Goal: Transaction & Acquisition: Purchase product/service

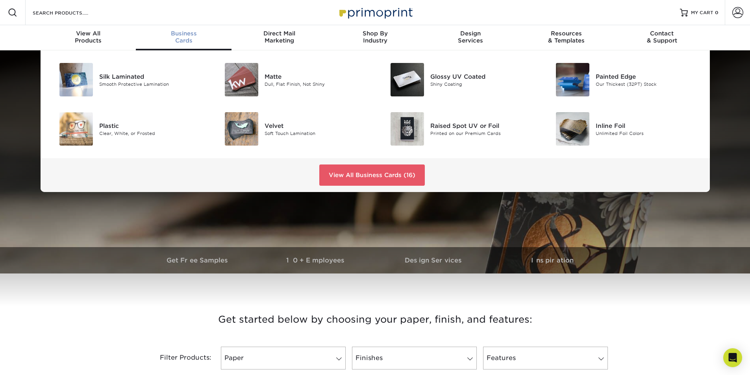
click at [184, 35] on span "Business" at bounding box center [184, 33] width 96 height 7
click at [267, 83] on div "Dull, Flat Finish, Not Shiny" at bounding box center [316, 84] width 104 height 7
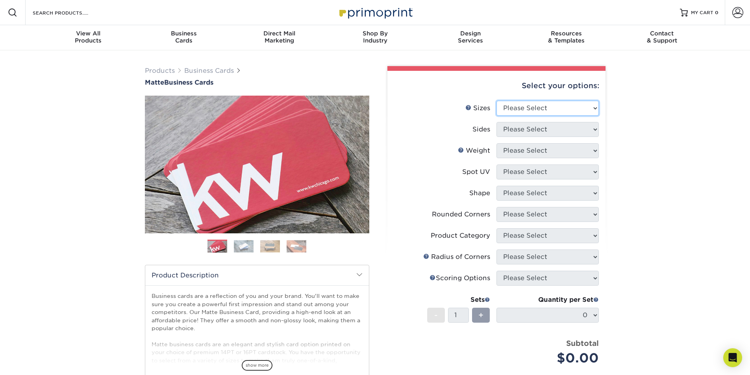
click at [595, 107] on select "Please Select 1.5" x 3.5" - Mini 1.75" x 3.5" - Mini 2" x 2" - Square 2" x 3" -…" at bounding box center [547, 108] width 102 height 15
select select "2.00x3.50"
click at [496, 101] on select "Please Select 1.5" x 3.5" - Mini 1.75" x 3.5" - Mini 2" x 2" - Square 2" x 3" -…" at bounding box center [547, 108] width 102 height 15
click at [595, 133] on select "Please Select Print Both Sides Print Front Only" at bounding box center [547, 129] width 102 height 15
select select "13abbda7-1d64-4f25-8bb2-c179b224825d"
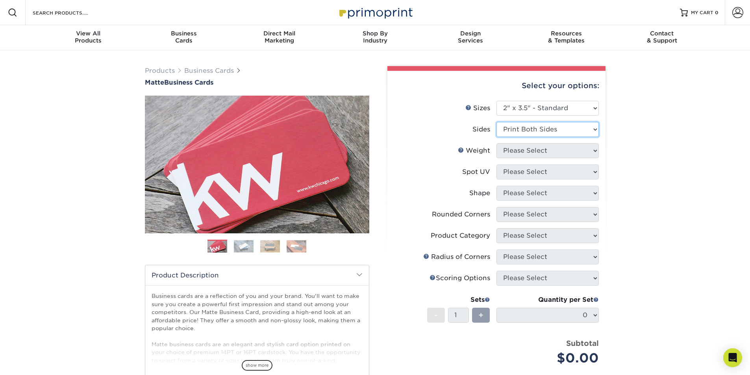
click at [496, 122] on select "Please Select Print Both Sides Print Front Only" at bounding box center [547, 129] width 102 height 15
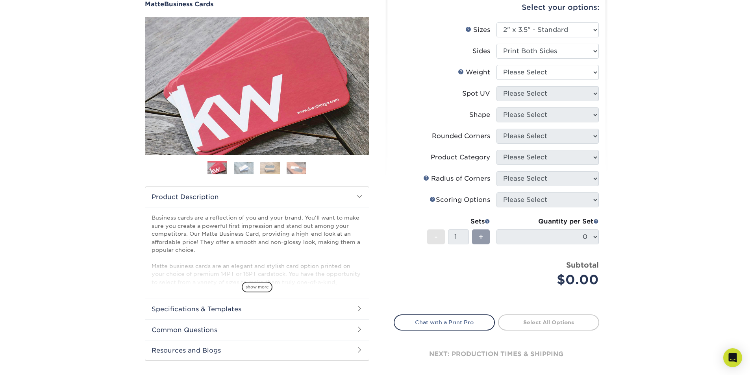
scroll to position [79, 0]
click at [485, 242] on div "+" at bounding box center [481, 236] width 18 height 15
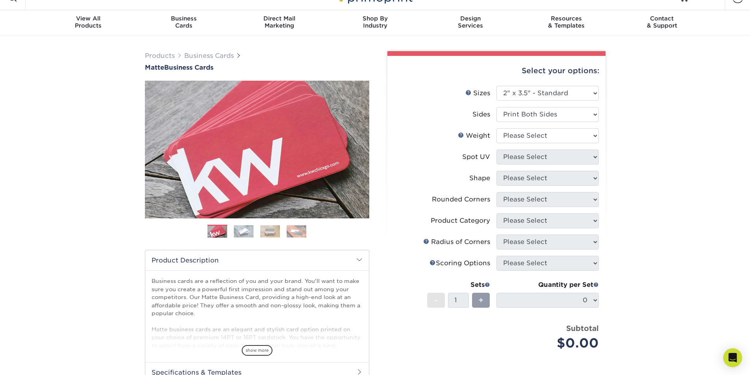
scroll to position [0, 0]
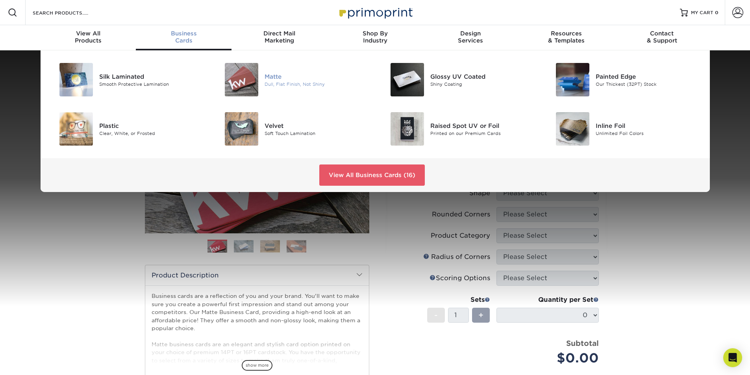
click at [273, 76] on div "Matte" at bounding box center [316, 76] width 104 height 9
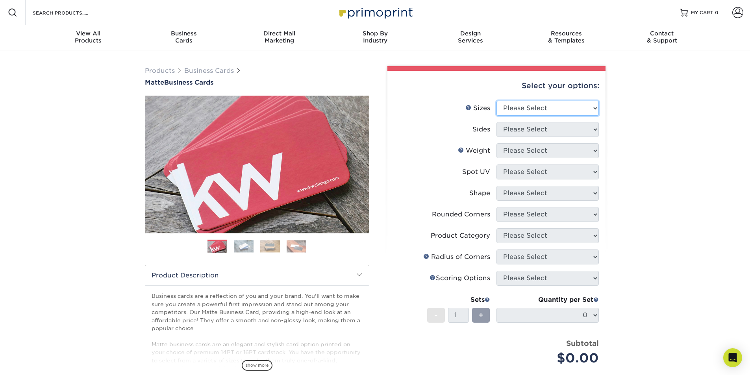
click at [595, 111] on select "Please Select 1.5" x 3.5" - Mini 1.75" x 3.5" - Mini 2" x 2" - Square 2" x 3" -…" at bounding box center [547, 108] width 102 height 15
select select "2.00x3.50"
click at [496, 101] on select "Please Select 1.5" x 3.5" - Mini 1.75" x 3.5" - Mini 2" x 2" - Square 2" x 3" -…" at bounding box center [547, 108] width 102 height 15
click at [592, 131] on select "Please Select Print Both Sides Print Front Only" at bounding box center [547, 129] width 102 height 15
select select "13abbda7-1d64-4f25-8bb2-c179b224825d"
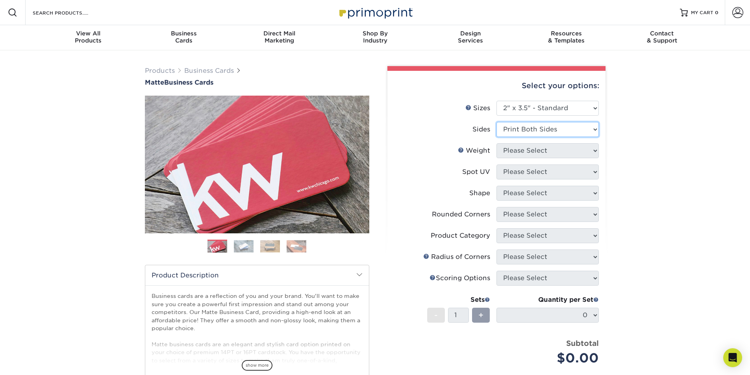
click at [496, 122] on select "Please Select Print Both Sides Print Front Only" at bounding box center [547, 129] width 102 height 15
click at [593, 152] on select "Please Select 16PT 14PT" at bounding box center [547, 150] width 102 height 15
select select "14PT"
click at [496, 143] on select "Please Select 16PT 14PT" at bounding box center [547, 150] width 102 height 15
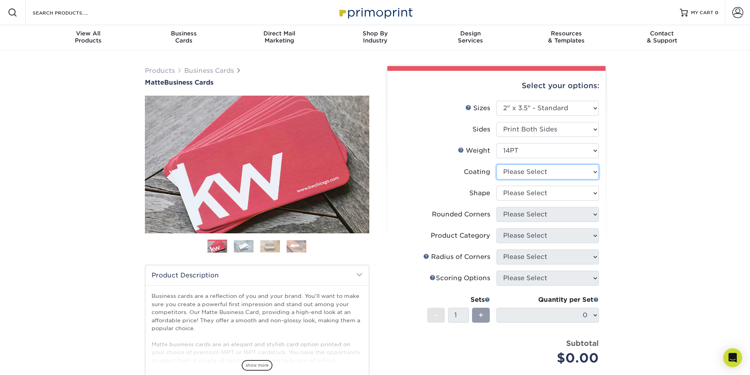
click at [597, 173] on select at bounding box center [547, 172] width 102 height 15
select select "121bb7b5-3b4d-429f-bd8d-bbf80e953313"
click at [496, 165] on select at bounding box center [547, 172] width 102 height 15
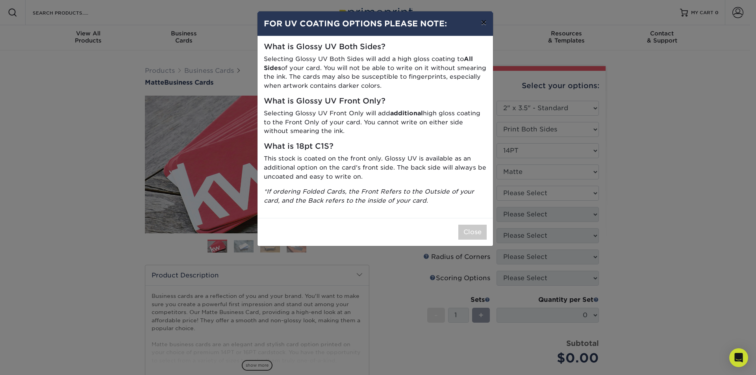
click at [483, 27] on button "×" at bounding box center [483, 22] width 18 height 22
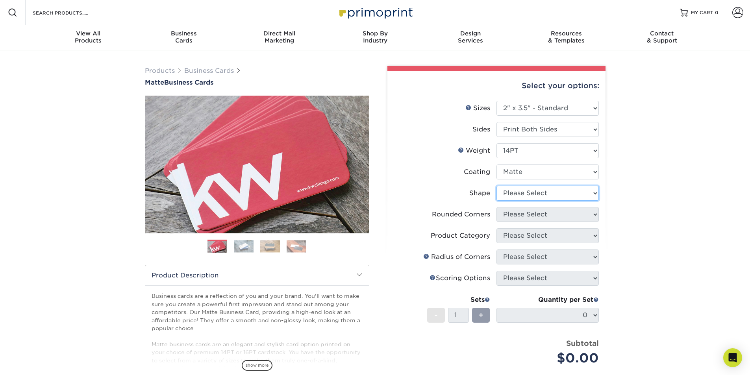
click at [593, 194] on select "Please Select Standard" at bounding box center [547, 193] width 102 height 15
select select "standard"
click at [496, 186] on select "Please Select Standard" at bounding box center [547, 193] width 102 height 15
click at [593, 215] on select "Please Select Yes - Round 2 Corners Yes - Round 4 Corners No" at bounding box center [547, 214] width 102 height 15
select select "7672df9e-0e0a-464d-8e1f-920c575e4da3"
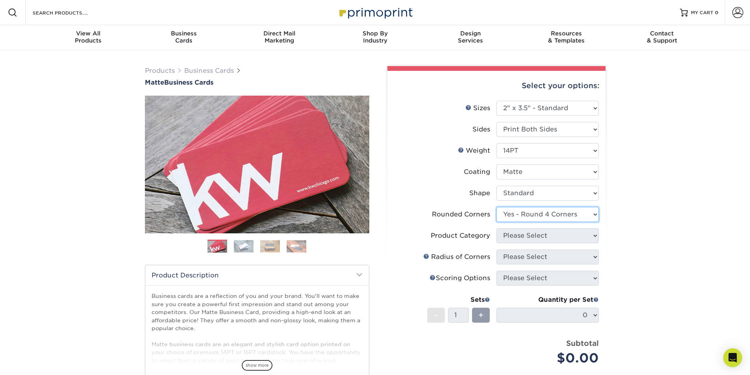
click at [496, 207] on select "Please Select Yes - Round 2 Corners Yes - Round 4 Corners No" at bounding box center [547, 214] width 102 height 15
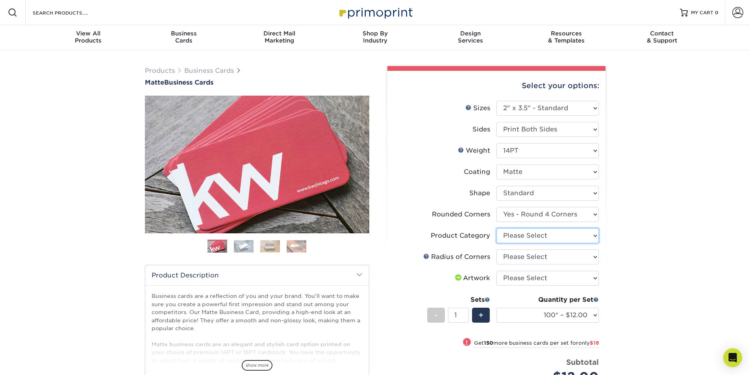
click at [593, 238] on select "Please Select Business Cards" at bounding box center [547, 235] width 102 height 15
select select "3b5148f1-0588-4f88-a218-97bcfdce65c1"
click at [496, 228] on select "Please Select Business Cards" at bounding box center [547, 235] width 102 height 15
click at [595, 259] on select "Please Select Rounded 1/8" Rounded 1/4"" at bounding box center [547, 257] width 102 height 15
select select "479fbfe7-6a0c-4895-8c9a-81739b7486c9"
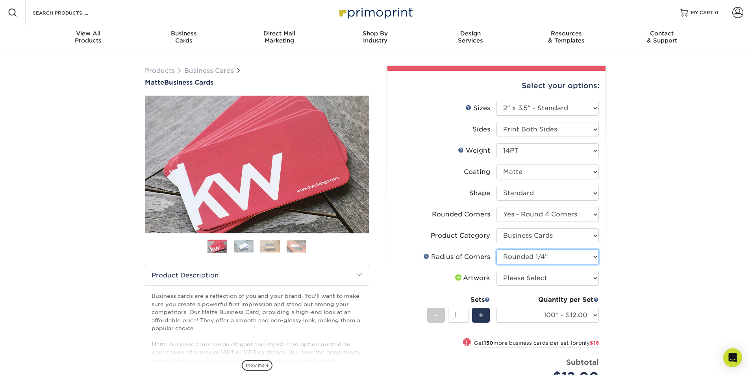
click at [496, 250] on select "Please Select Rounded 1/8" Rounded 1/4"" at bounding box center [547, 257] width 102 height 15
click at [593, 279] on select "Please Select I will upload files I need a design - $100" at bounding box center [547, 278] width 102 height 15
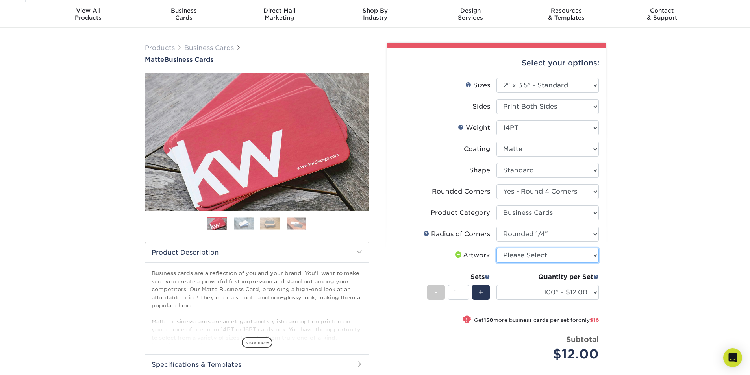
scroll to position [39, 0]
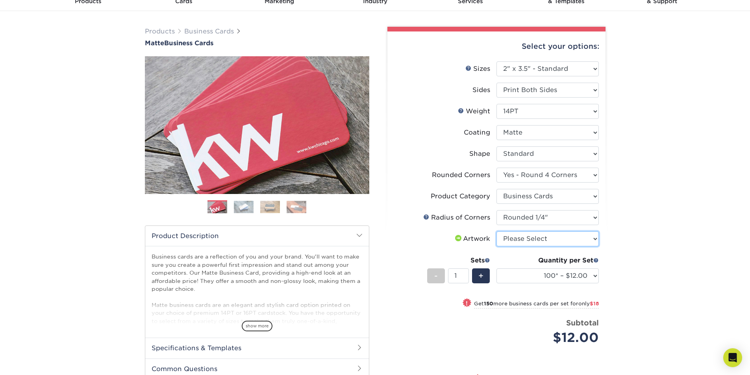
click at [595, 238] on select "Please Select I will upload files I need a design - $100" at bounding box center [547, 238] width 102 height 15
select select "upload"
click at [496, 231] on select "Please Select I will upload files I need a design - $100" at bounding box center [547, 238] width 102 height 15
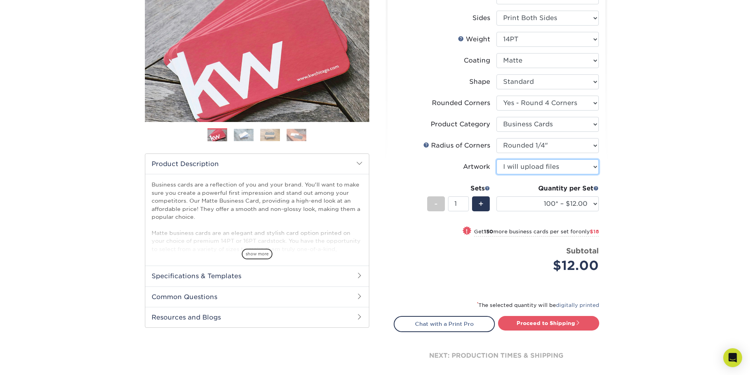
scroll to position [118, 0]
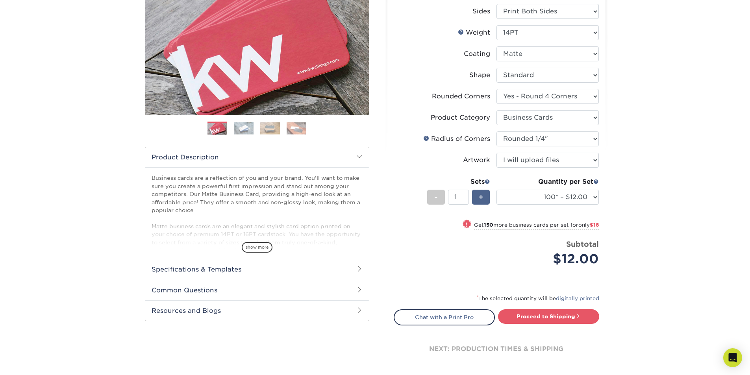
click at [480, 199] on span "+" at bounding box center [480, 197] width 5 height 12
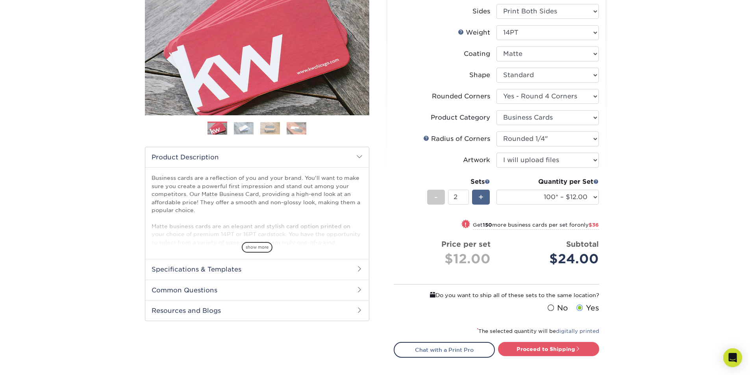
click at [481, 198] on span "+" at bounding box center [480, 197] width 5 height 12
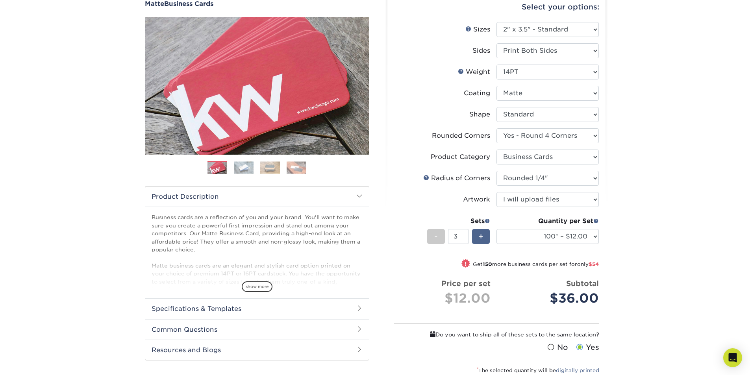
click at [481, 237] on span "+" at bounding box center [480, 237] width 5 height 12
type input "4"
click at [594, 237] on select "100* – $12.00 250* – $30.00 500 – $60.00 1000 – $74.00 2500 – $136.00 5000 – $2…" at bounding box center [547, 236] width 102 height 15
click at [496, 229] on select "100* – $12.00 250* – $30.00 500 – $60.00 1000 – $74.00 2500 – $136.00 5000 – $2…" at bounding box center [547, 236] width 102 height 15
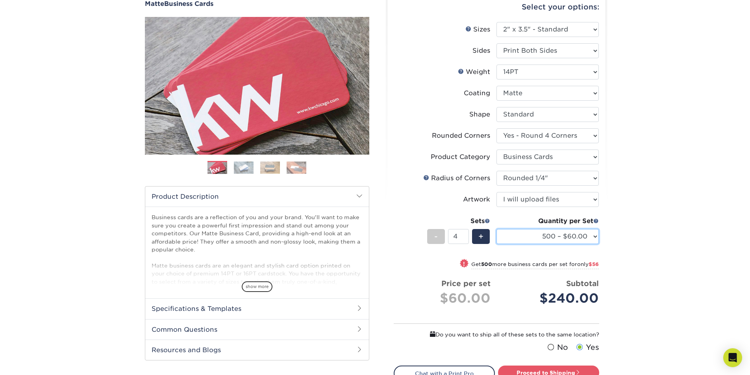
click at [595, 237] on select "100* – $12.00 250* – $30.00 500 – $60.00 1000 – $74.00 2500 – $136.00 5000 – $2…" at bounding box center [547, 236] width 102 height 15
select select "1000 – $74.00"
click at [496, 229] on select "100* – $12.00 250* – $30.00 500 – $60.00 1000 – $74.00 2500 – $136.00 5000 – $2…" at bounding box center [547, 236] width 102 height 15
click at [438, 233] on div "-" at bounding box center [436, 236] width 18 height 15
click at [438, 231] on div "-" at bounding box center [436, 236] width 18 height 15
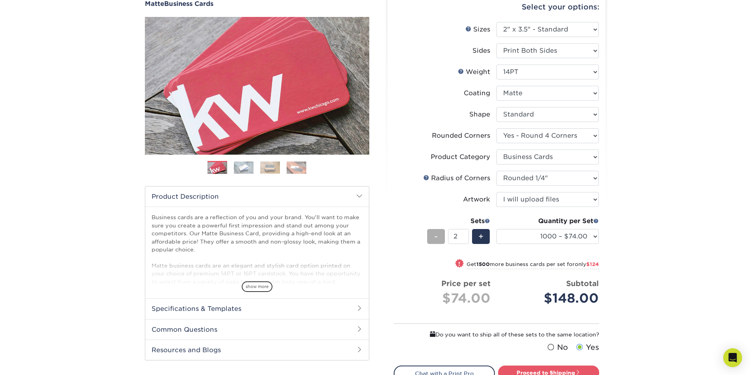
click at [438, 231] on div "-" at bounding box center [436, 236] width 18 height 15
type input "1"
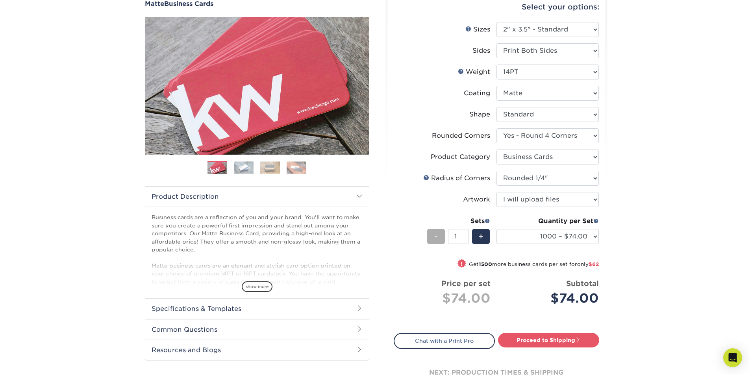
click at [438, 236] on div "-" at bounding box center [436, 236] width 18 height 15
click at [438, 237] on div "-" at bounding box center [436, 236] width 18 height 15
click at [438, 238] on div "-" at bounding box center [436, 236] width 18 height 15
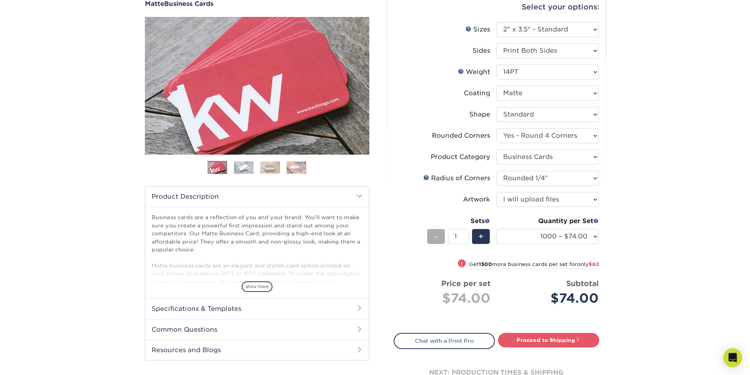
click at [438, 237] on div "-" at bounding box center [436, 236] width 18 height 15
click at [437, 237] on span "-" at bounding box center [436, 237] width 4 height 12
click at [594, 237] on select "100* – $12.00 250* – $30.00 500 – $60.00 1000 – $74.00 2500 – $136.00 5000 – $2…" at bounding box center [547, 236] width 102 height 15
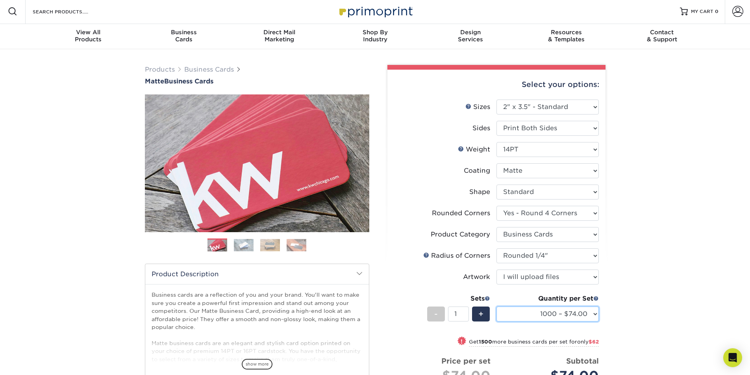
scroll to position [0, 0]
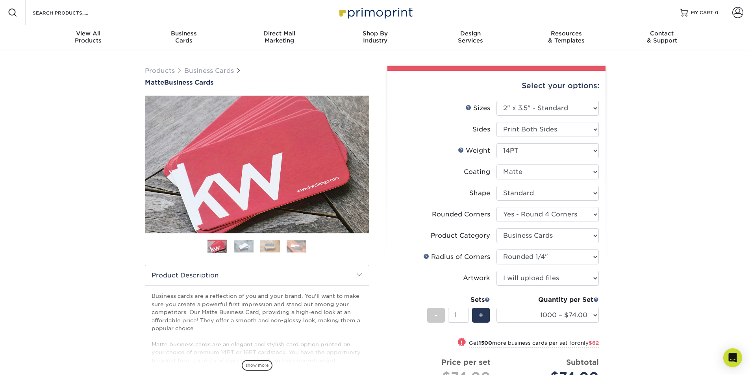
click at [246, 248] on img at bounding box center [244, 246] width 20 height 12
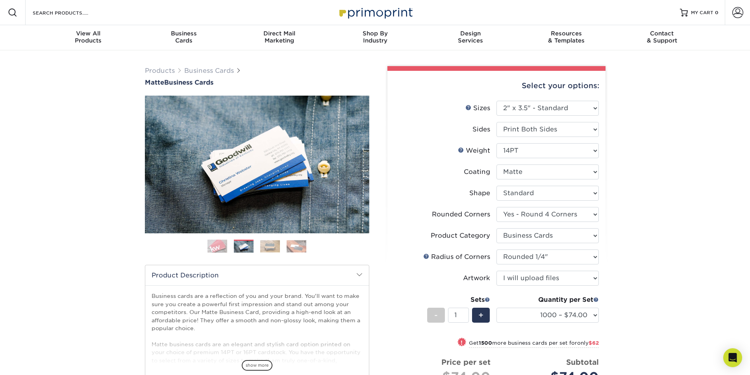
click at [269, 250] on img at bounding box center [270, 246] width 20 height 12
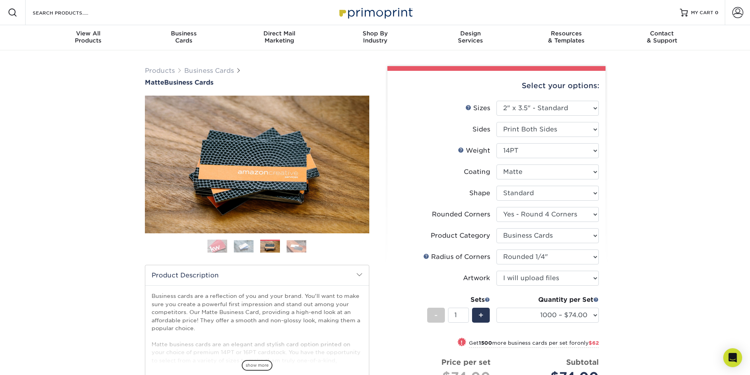
click at [296, 250] on img at bounding box center [297, 246] width 20 height 12
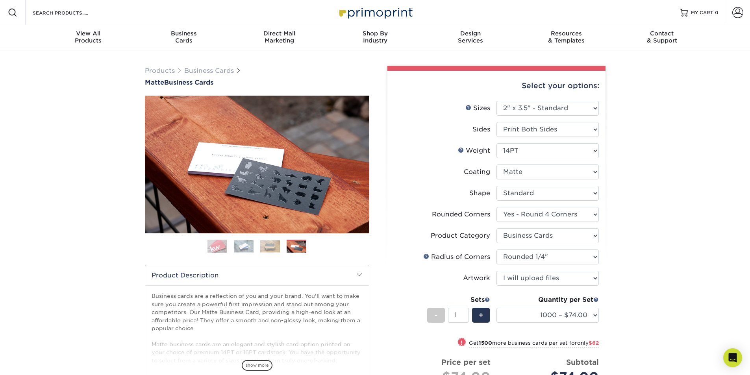
click at [243, 244] on img at bounding box center [244, 246] width 20 height 12
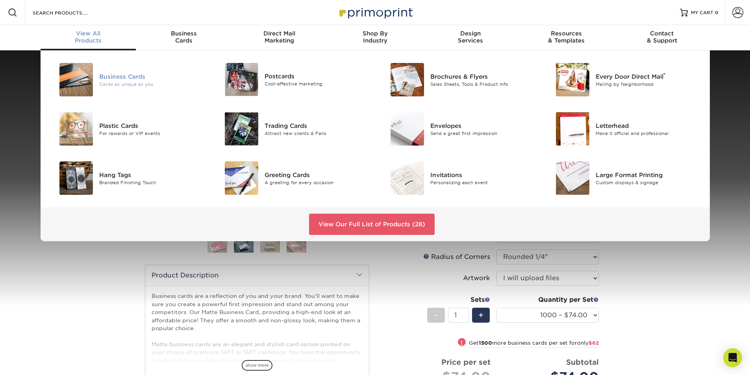
click at [124, 80] on div "Business Cards" at bounding box center [151, 76] width 104 height 9
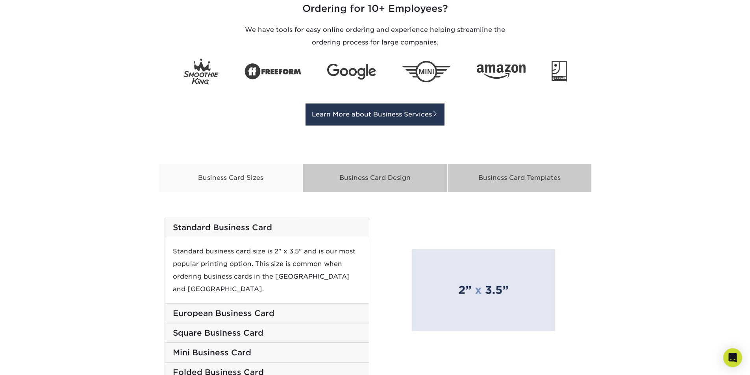
scroll to position [885, 0]
